Goal: Find specific page/section: Find specific page/section

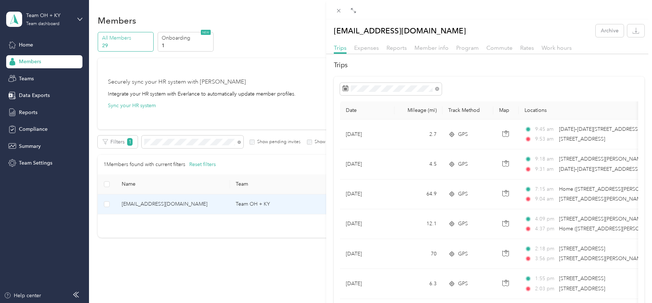
click at [547, 91] on div at bounding box center [489, 89] width 298 height 12
click at [163, 143] on div "[EMAIL_ADDRESS][DOMAIN_NAME] Archive Trips Expenses Reports Member info Program…" at bounding box center [326, 151] width 652 height 303
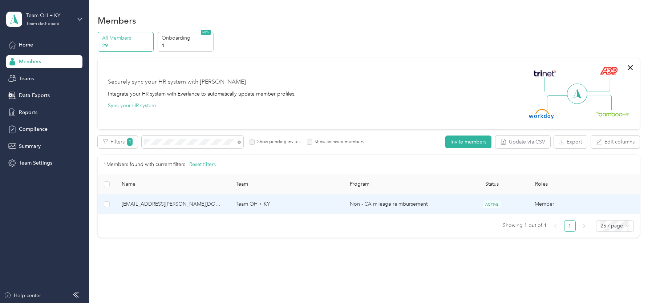
click at [152, 205] on span "[EMAIL_ADDRESS][PERSON_NAME][DOMAIN_NAME]" at bounding box center [173, 204] width 102 height 8
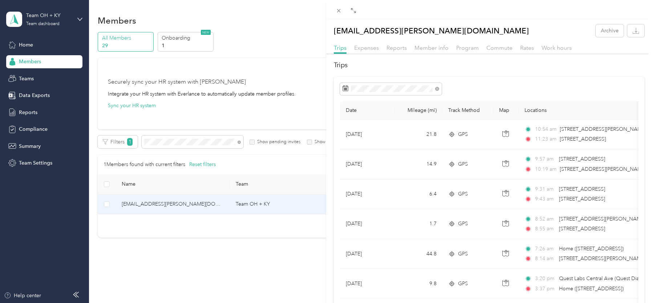
click at [158, 144] on div "[EMAIL_ADDRESS][PERSON_NAME][DOMAIN_NAME] Archive Trips Expenses Reports Member…" at bounding box center [326, 151] width 652 height 303
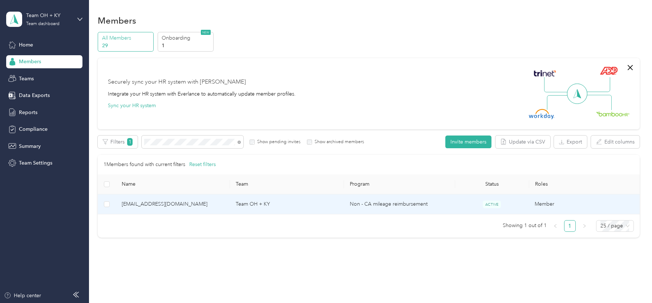
click at [150, 203] on span "[EMAIL_ADDRESS][DOMAIN_NAME]" at bounding box center [173, 204] width 102 height 8
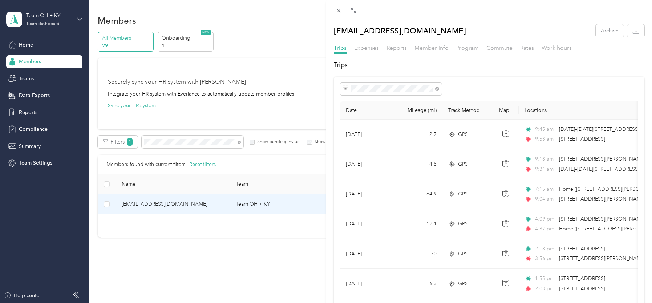
click at [188, 275] on div "[EMAIL_ADDRESS][DOMAIN_NAME] Archive Trips Expenses Reports Member info Program…" at bounding box center [326, 151] width 652 height 303
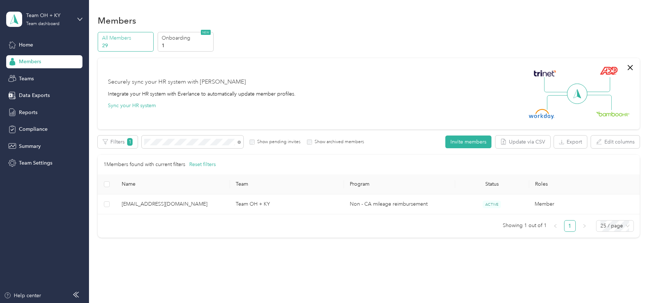
click at [363, 99] on div "Securely sync your HR system with Everlance Integrate your HR system with Everl…" at bounding box center [365, 93] width 515 height 51
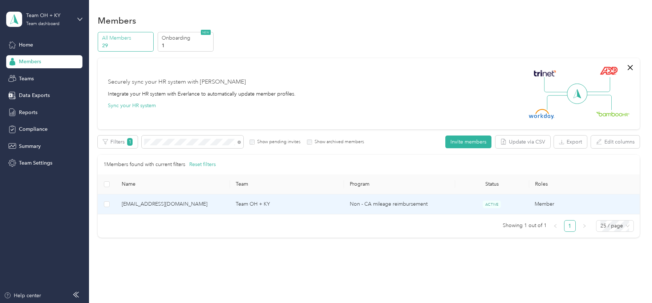
click at [154, 204] on span "[EMAIL_ADDRESS][DOMAIN_NAME]" at bounding box center [173, 204] width 102 height 8
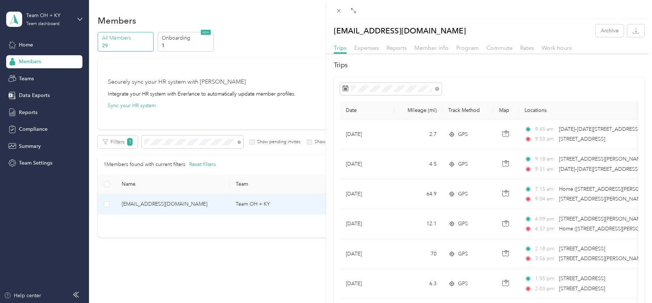
click at [169, 142] on div "[EMAIL_ADDRESS][DOMAIN_NAME] Archive Trips Expenses Reports Member info Program…" at bounding box center [326, 151] width 652 height 303
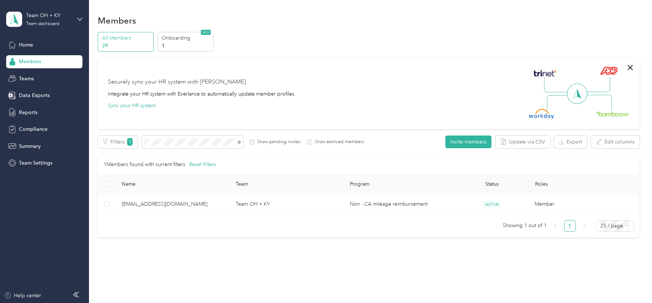
click at [169, 142] on div at bounding box center [326, 151] width 652 height 303
click at [166, 145] on span at bounding box center [193, 142] width 102 height 13
click at [239, 141] on icon at bounding box center [239, 142] width 3 height 3
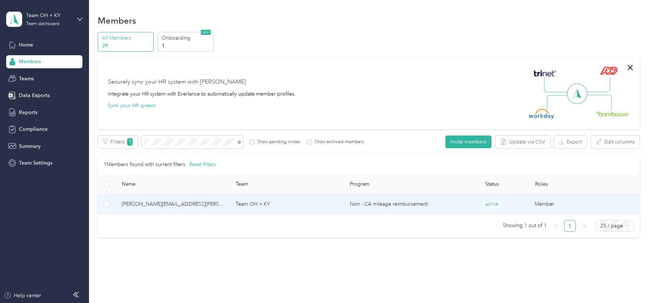
click at [157, 203] on span "[PERSON_NAME][EMAIL_ADDRESS][PERSON_NAME][DOMAIN_NAME]" at bounding box center [173, 204] width 102 height 8
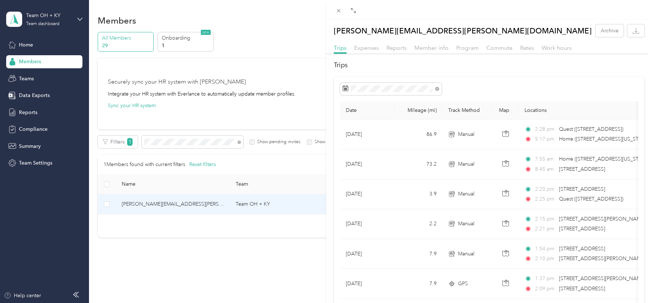
click at [171, 141] on div "[PERSON_NAME][EMAIL_ADDRESS][PERSON_NAME][DOMAIN_NAME] Archive Trips Expenses R…" at bounding box center [326, 151] width 652 height 303
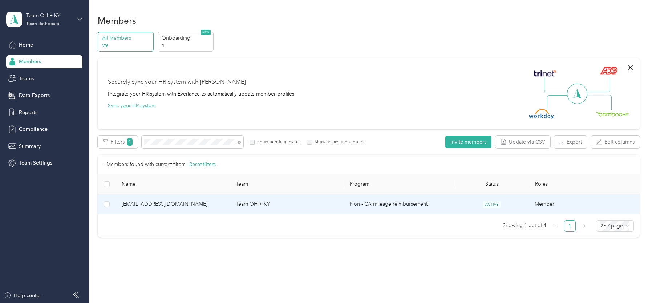
click at [145, 203] on span "[EMAIL_ADDRESS][DOMAIN_NAME]" at bounding box center [173, 204] width 102 height 8
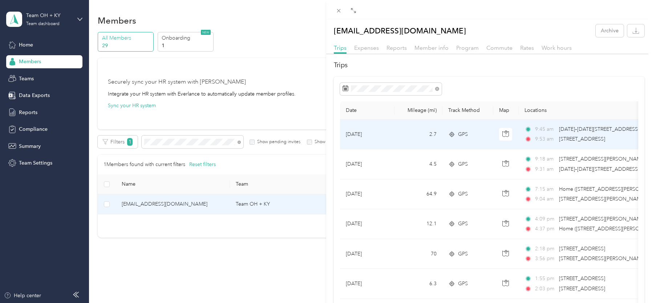
click at [483, 142] on td "GPS" at bounding box center [468, 135] width 51 height 30
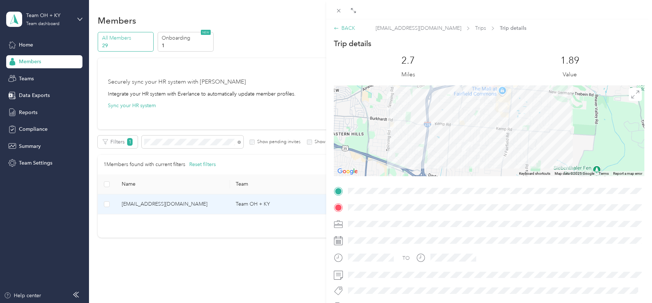
click at [337, 27] on icon at bounding box center [336, 28] width 5 height 5
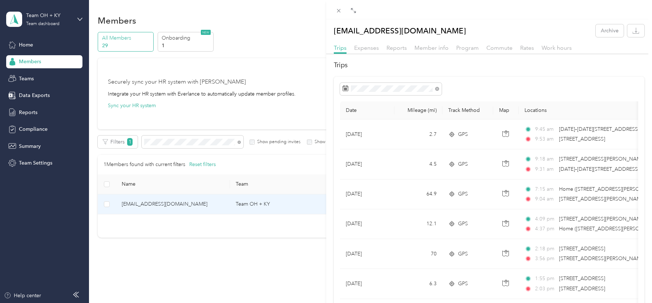
click at [163, 137] on div "[EMAIL_ADDRESS][DOMAIN_NAME] Archive Trips Expenses Reports Member info Program…" at bounding box center [326, 151] width 652 height 303
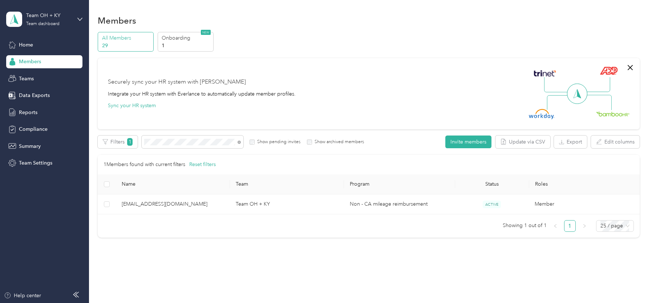
click at [162, 141] on div at bounding box center [326, 151] width 652 height 303
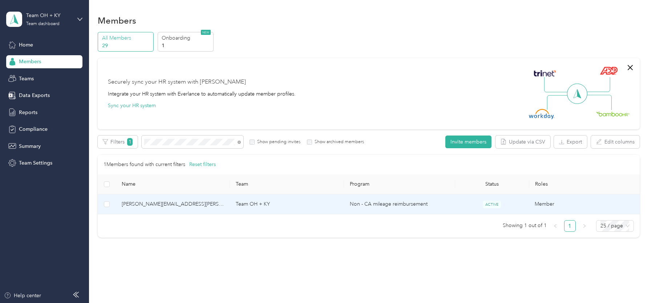
click at [156, 206] on span "[PERSON_NAME][EMAIL_ADDRESS][PERSON_NAME][DOMAIN_NAME]" at bounding box center [173, 204] width 102 height 8
